Goal: Task Accomplishment & Management: Manage account settings

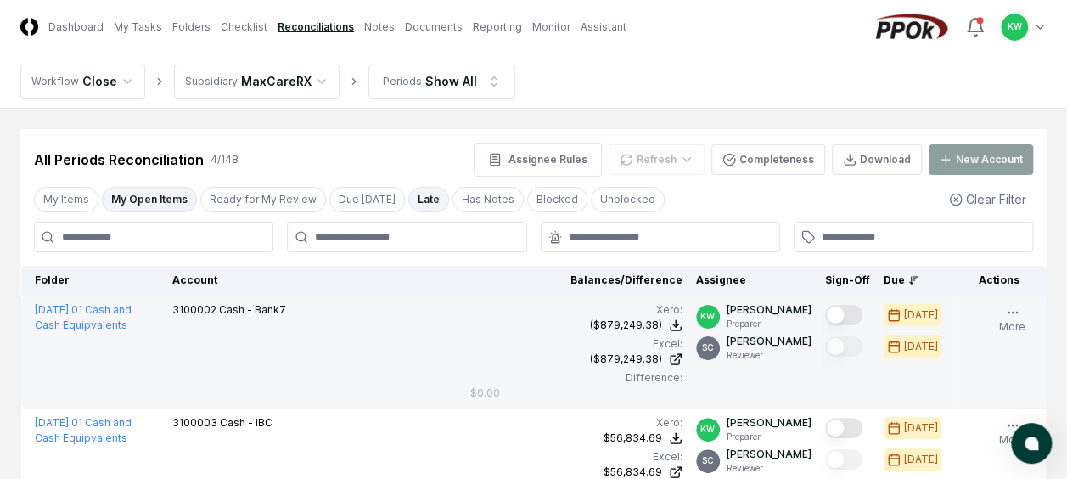
click at [843, 312] on button "Mark complete" at bounding box center [843, 315] width 37 height 20
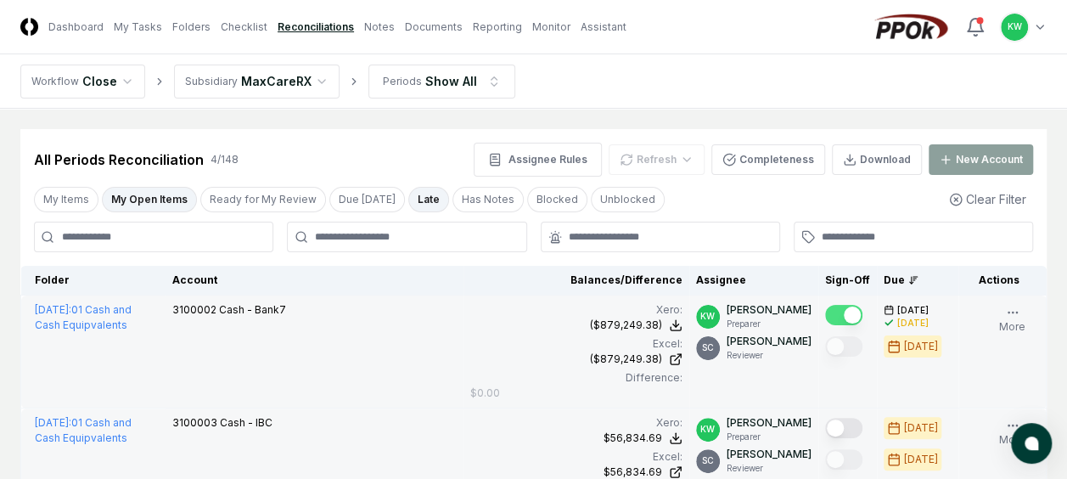
click at [847, 425] on button "Mark complete" at bounding box center [843, 428] width 37 height 20
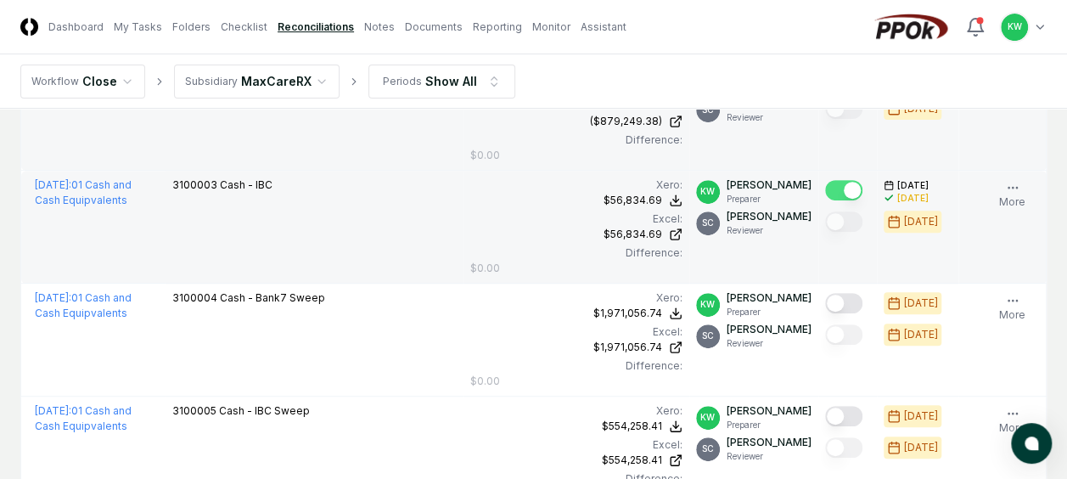
scroll to position [249, 0]
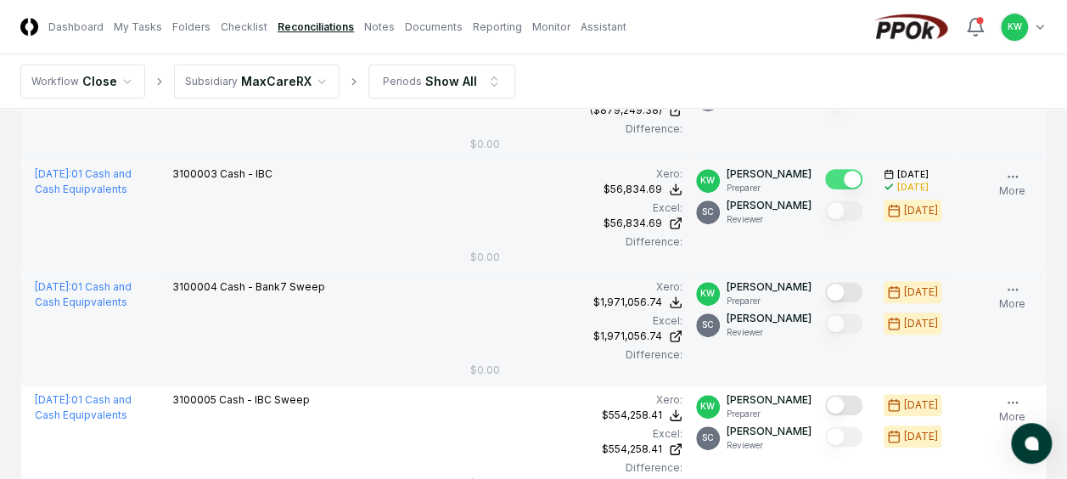
click at [849, 287] on button "Mark complete" at bounding box center [843, 292] width 37 height 20
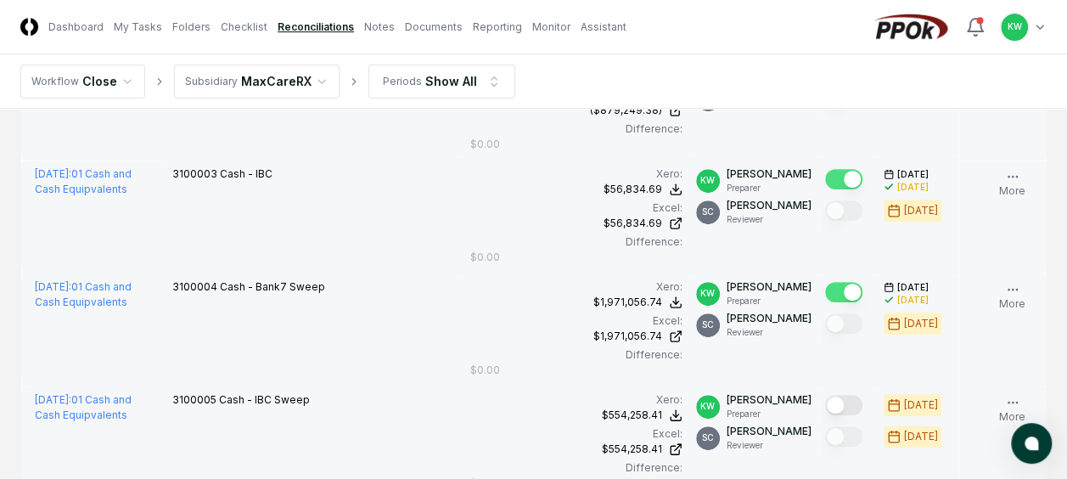
click at [843, 404] on button "Mark complete" at bounding box center [843, 405] width 37 height 20
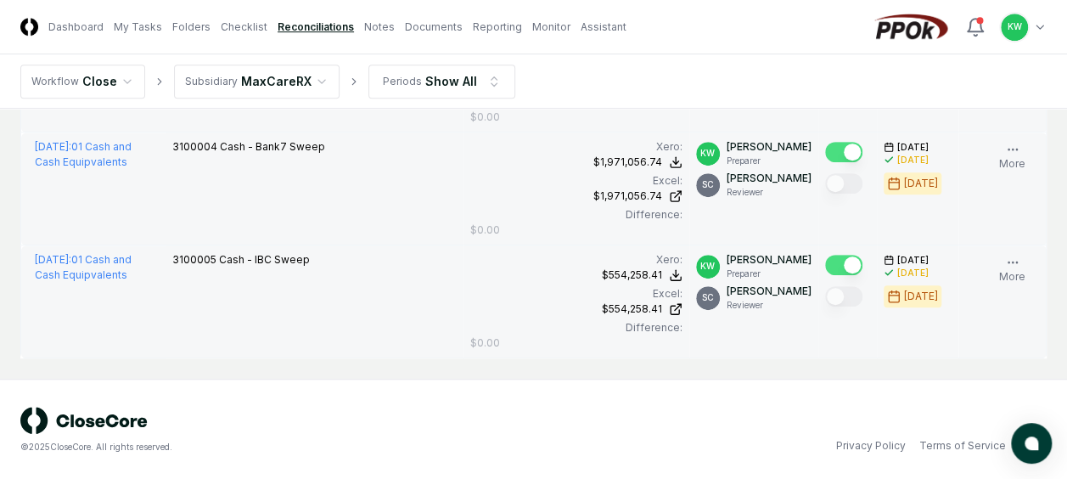
scroll to position [0, 0]
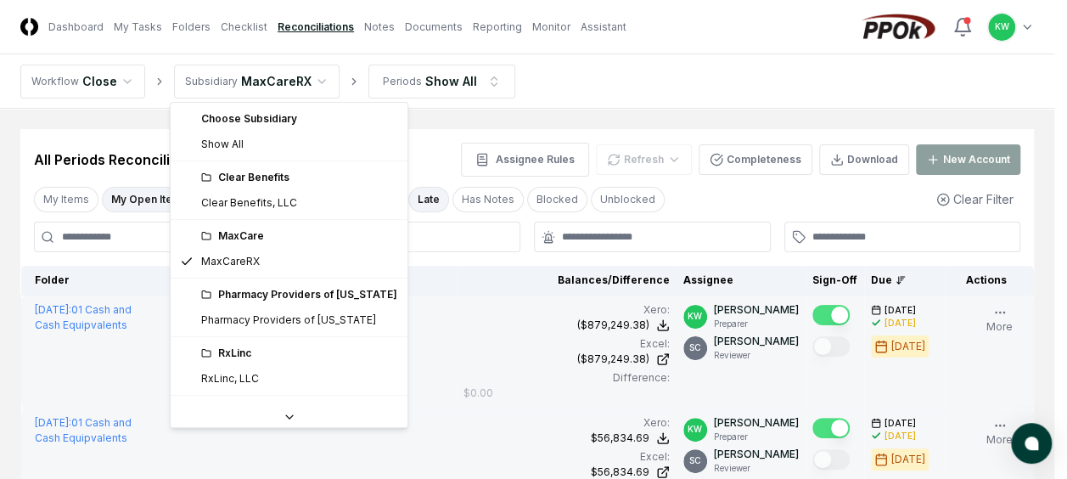
click at [314, 76] on html "CloseCore Dashboard My Tasks Folders Checklist Reconciliations Notes Documents …" at bounding box center [533, 434] width 1067 height 869
